Goal: Task Accomplishment & Management: Use online tool/utility

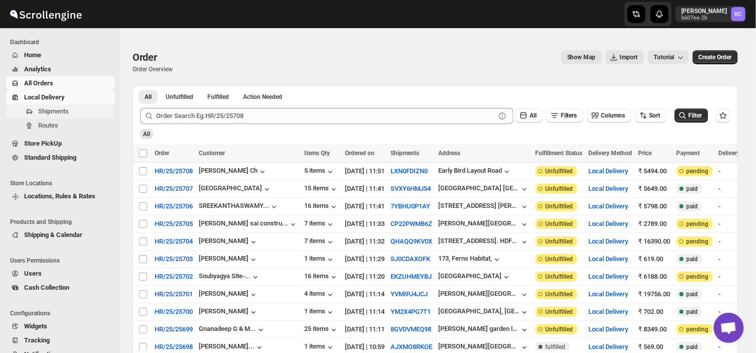
click at [63, 115] on span "Shipments" at bounding box center [53, 111] width 31 height 8
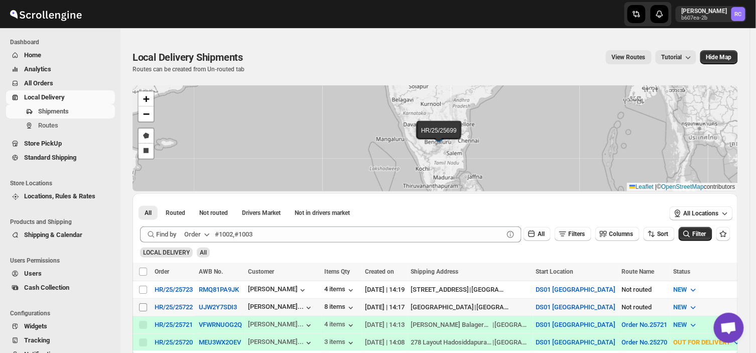
click at [141, 306] on input "Select shipment" at bounding box center [143, 307] width 8 height 8
checkbox input "true"
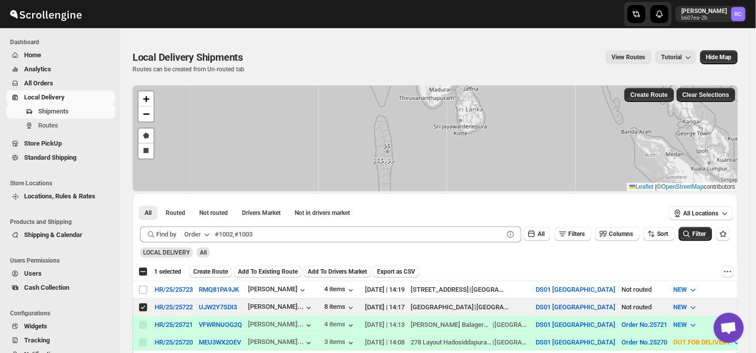
drag, startPoint x: 164, startPoint y: 98, endPoint x: 160, endPoint y: 9, distance: 89.5
click at [212, 269] on span "Create Route" at bounding box center [210, 272] width 35 height 8
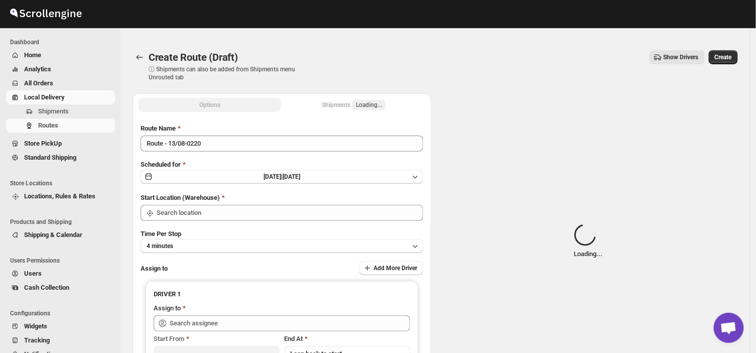
type input "DS01 [GEOGRAPHIC_DATA]"
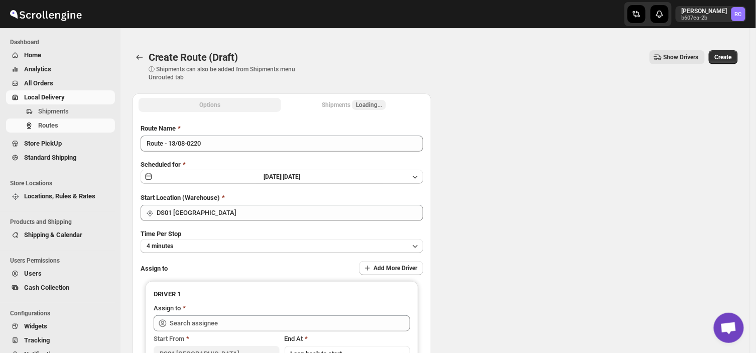
type input "DS01 [GEOGRAPHIC_DATA]"
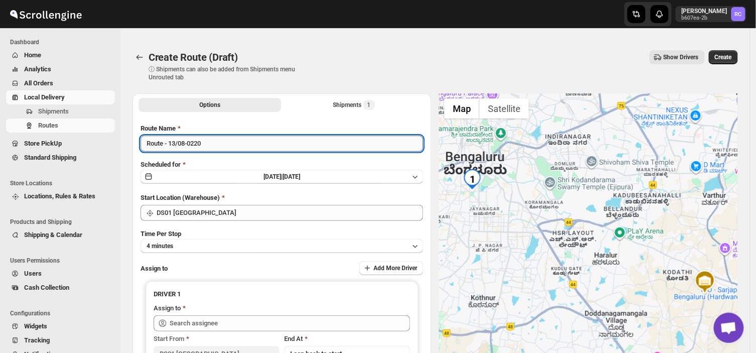
click at [203, 144] on input "Route - 13/08-0220" at bounding box center [282, 144] width 283 height 16
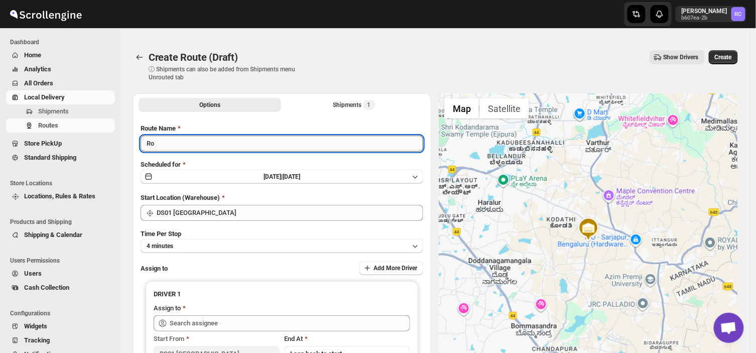
type input "R"
type input "Order no 25722"
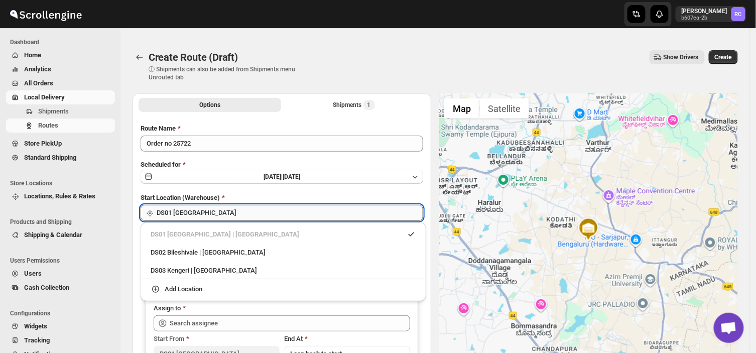
click at [204, 218] on input "DS01 [GEOGRAPHIC_DATA]" at bounding box center [290, 213] width 267 height 16
click at [174, 269] on div "DS03 Kengeri | [GEOGRAPHIC_DATA]" at bounding box center [284, 271] width 266 height 10
type input "DS03 Kengeri"
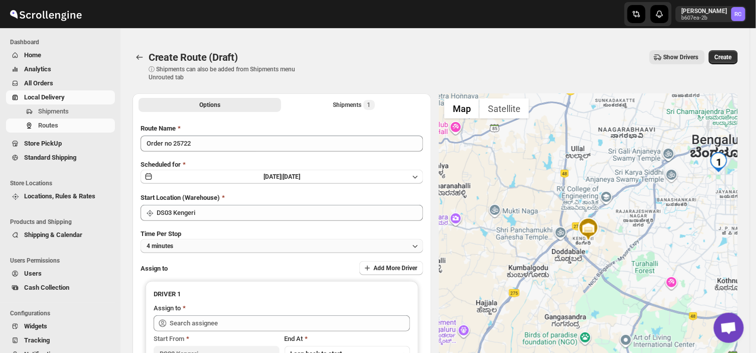
click at [184, 243] on button "4 minutes" at bounding box center [282, 246] width 283 height 14
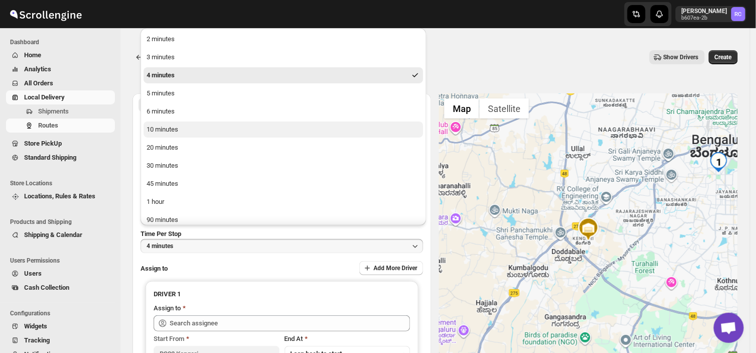
click at [174, 129] on div "10 minutes" at bounding box center [163, 130] width 32 height 10
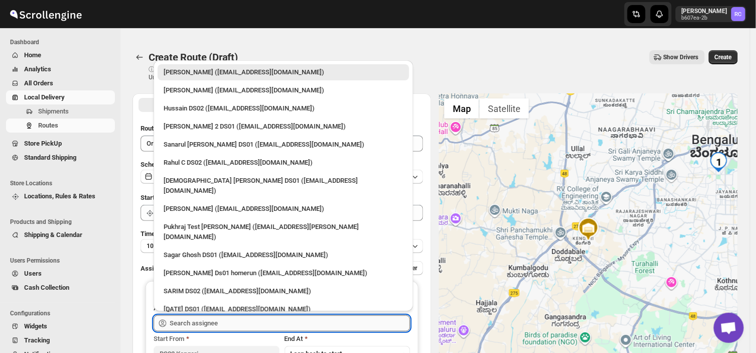
click at [234, 322] on input "text" at bounding box center [290, 323] width 241 height 16
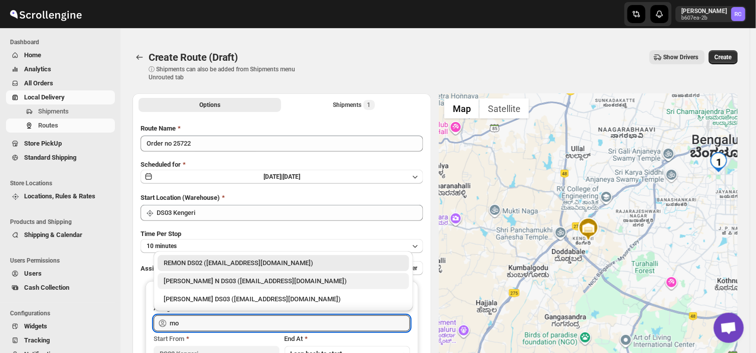
click at [210, 279] on div "[PERSON_NAME] N DS03 ([EMAIL_ADDRESS][DOMAIN_NAME])" at bounding box center [284, 281] width 240 height 10
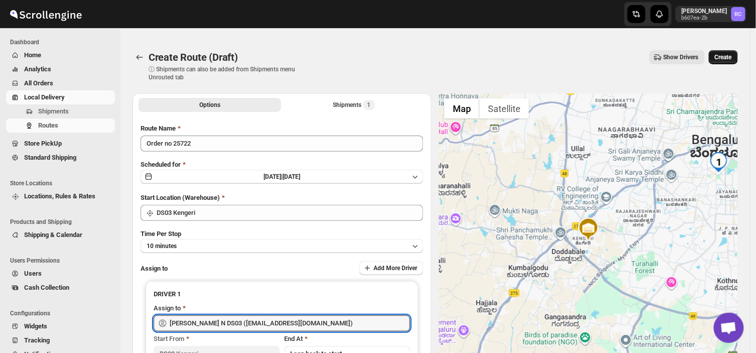
type input "[PERSON_NAME] N DS03 ([EMAIL_ADDRESS][DOMAIN_NAME])"
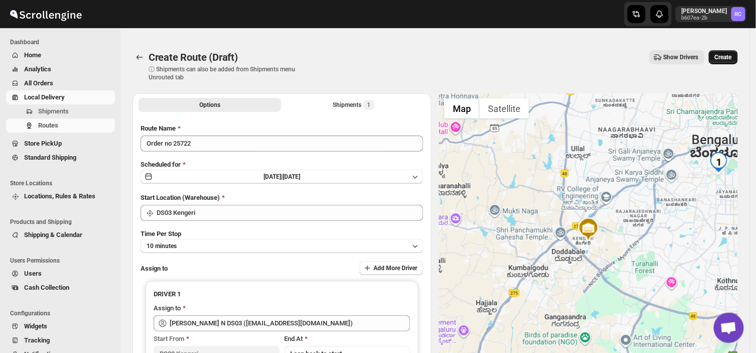
click at [735, 51] on button "Create" at bounding box center [723, 57] width 29 height 14
